Goal: Task Accomplishment & Management: Manage account settings

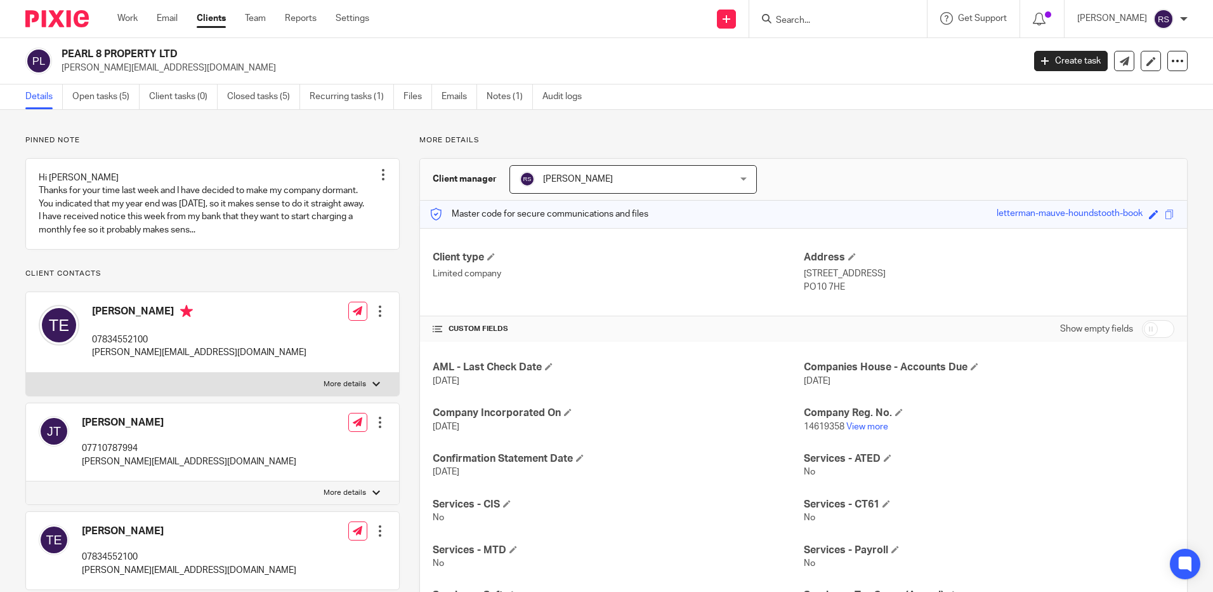
click at [833, 28] on div at bounding box center [839, 18] width 178 height 37
click at [823, 15] on input "Search" at bounding box center [832, 20] width 114 height 11
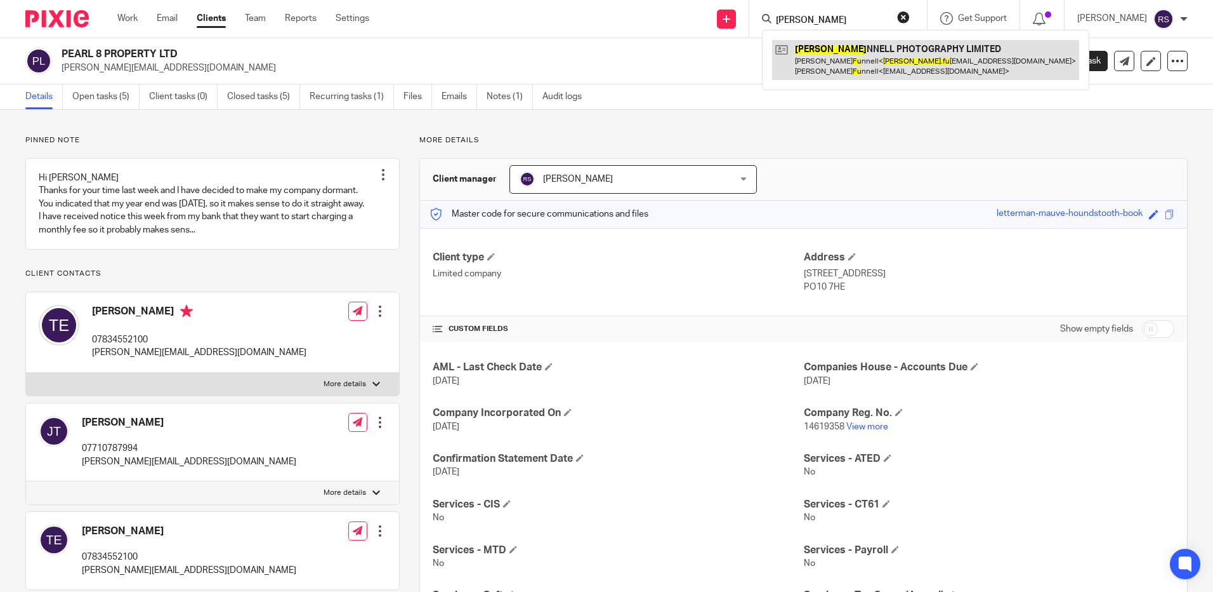
type input "[PERSON_NAME]"
click at [887, 67] on link at bounding box center [925, 59] width 307 height 39
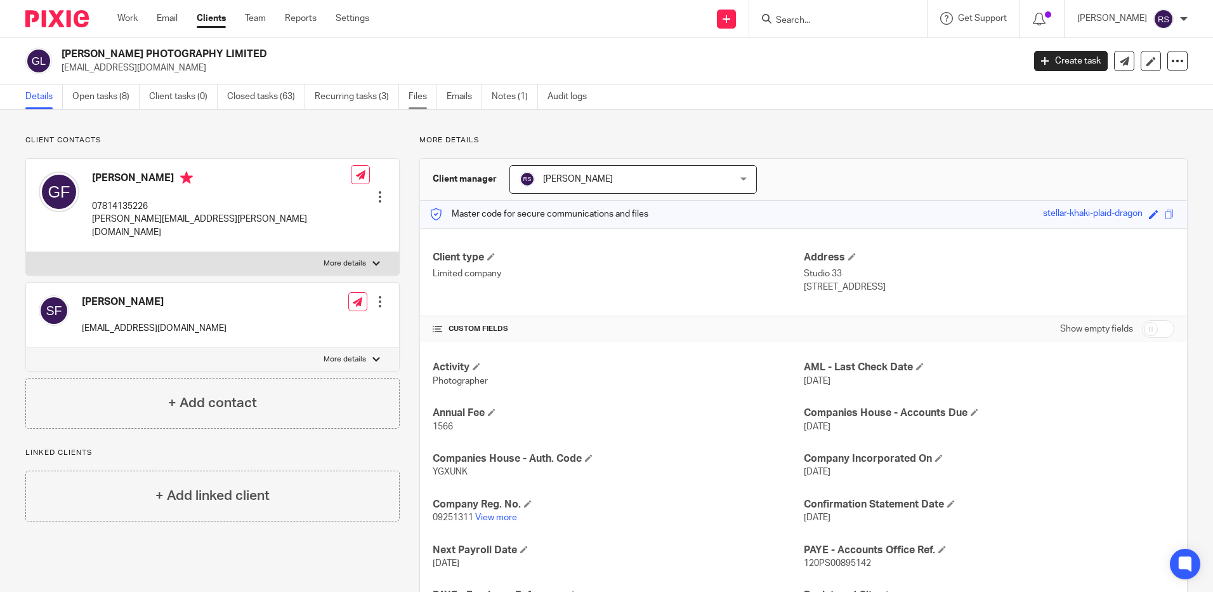
click at [423, 96] on link "Files" at bounding box center [423, 96] width 29 height 25
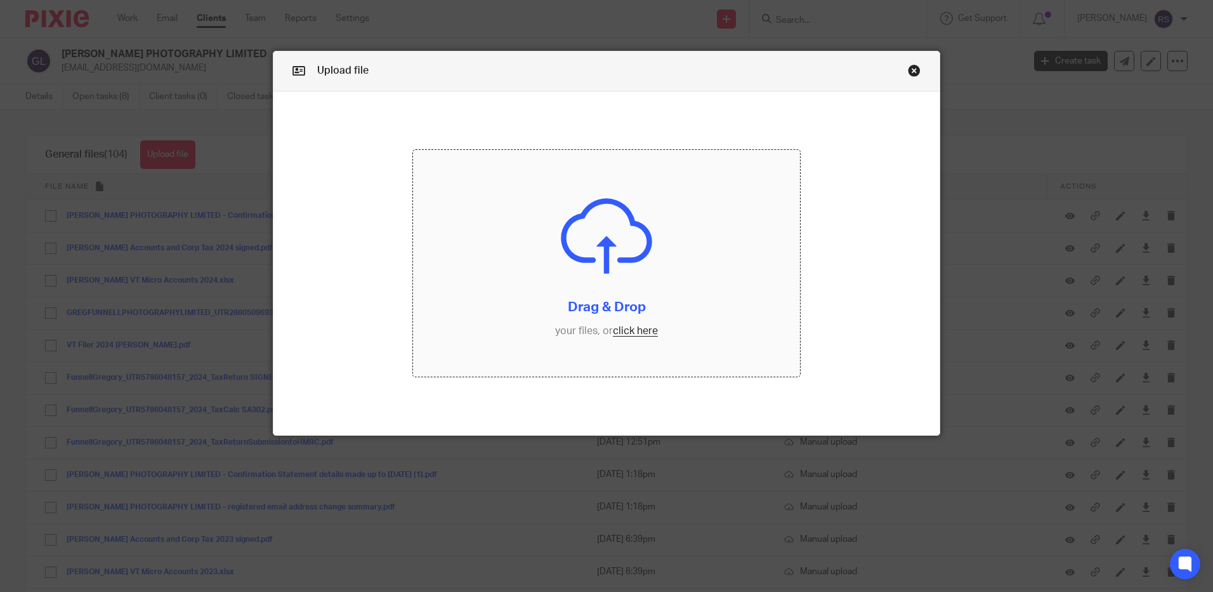
click at [636, 334] on input "file" at bounding box center [606, 263] width 387 height 227
